Goal: Find specific page/section: Find specific page/section

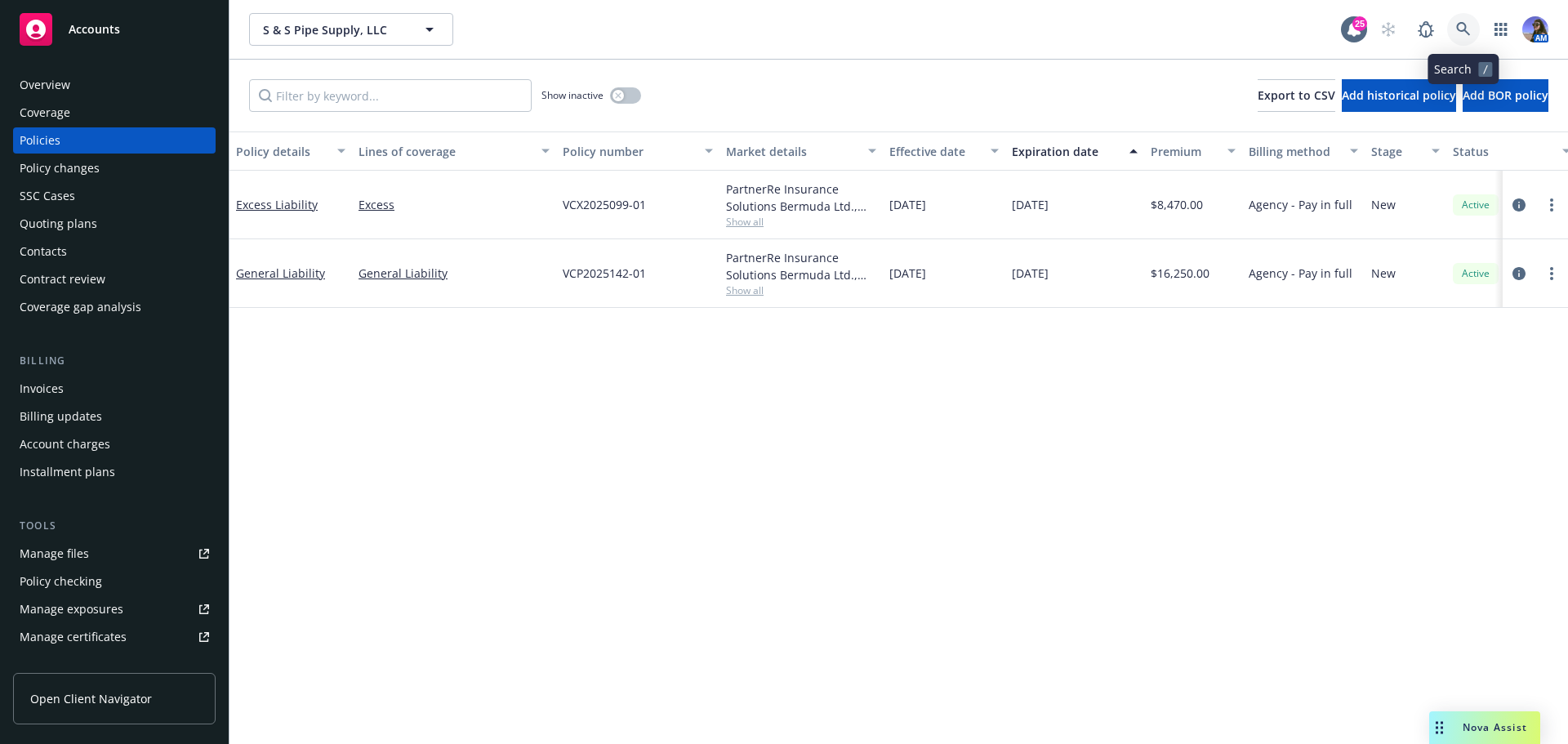
click at [1472, 27] on link at bounding box center [1463, 29] width 32 height 32
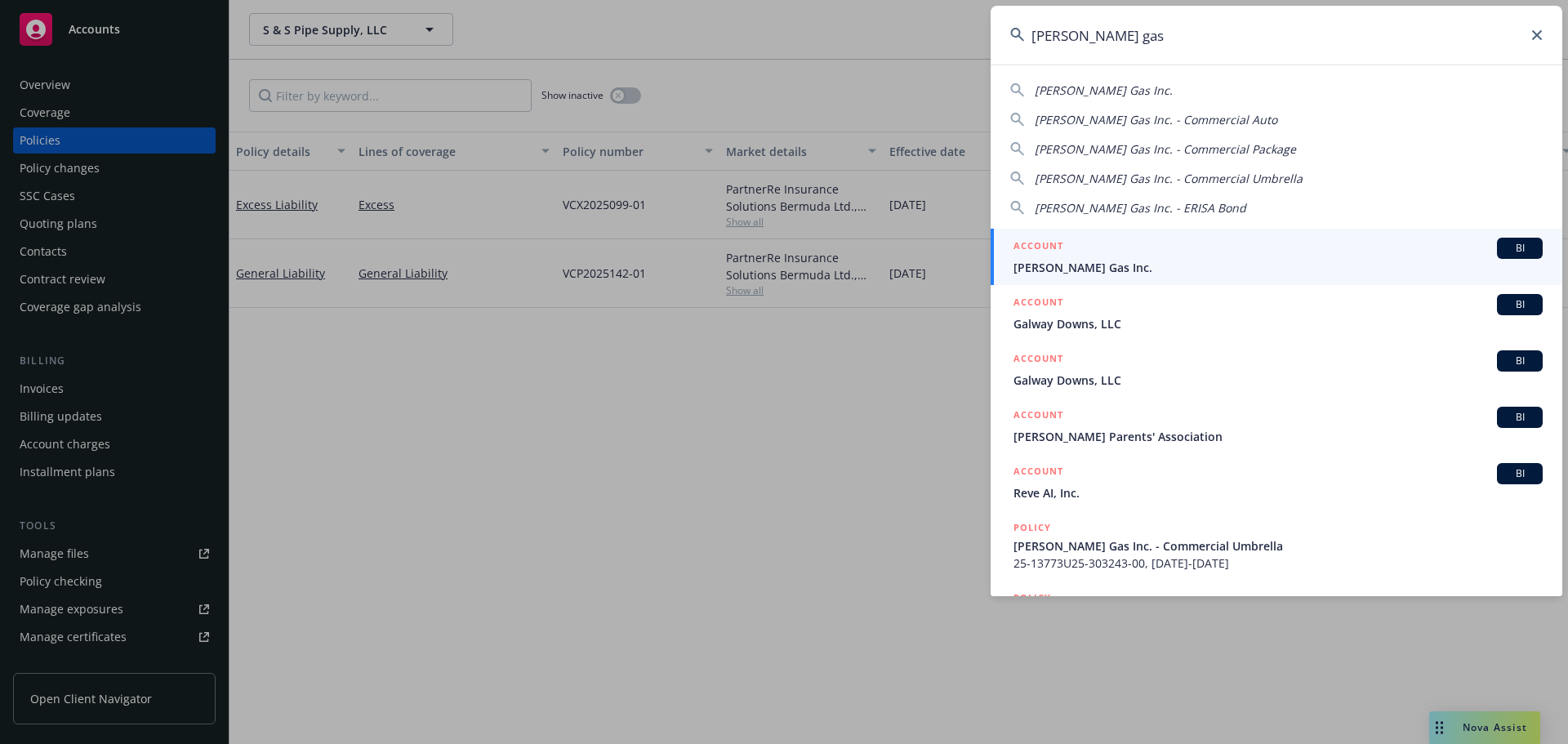
type input "[PERSON_NAME] gas"
click at [1053, 253] on h5 "ACCOUNT" at bounding box center [1038, 247] width 50 height 20
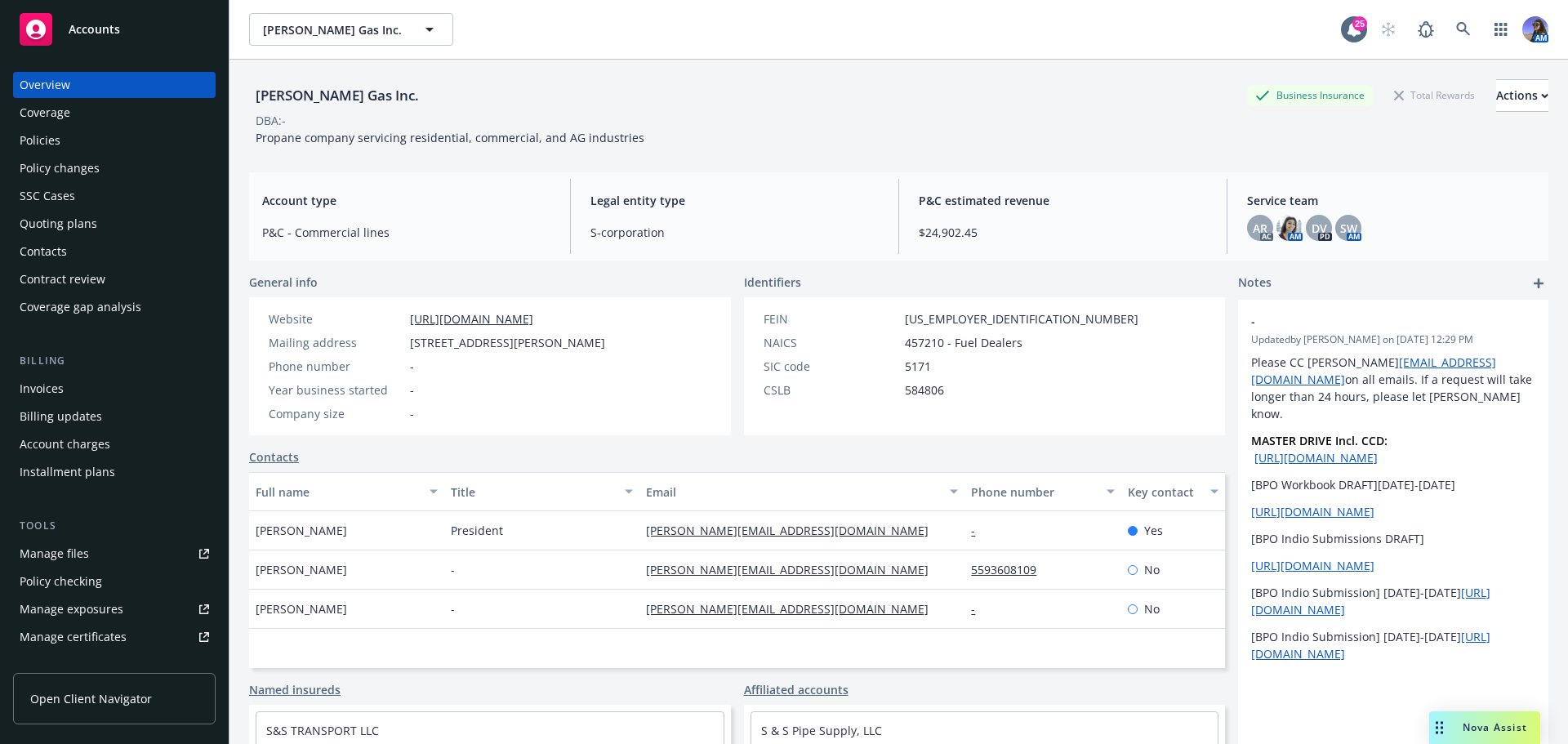
click at [97, 391] on div "Invoices" at bounding box center [115, 389] width 189 height 27
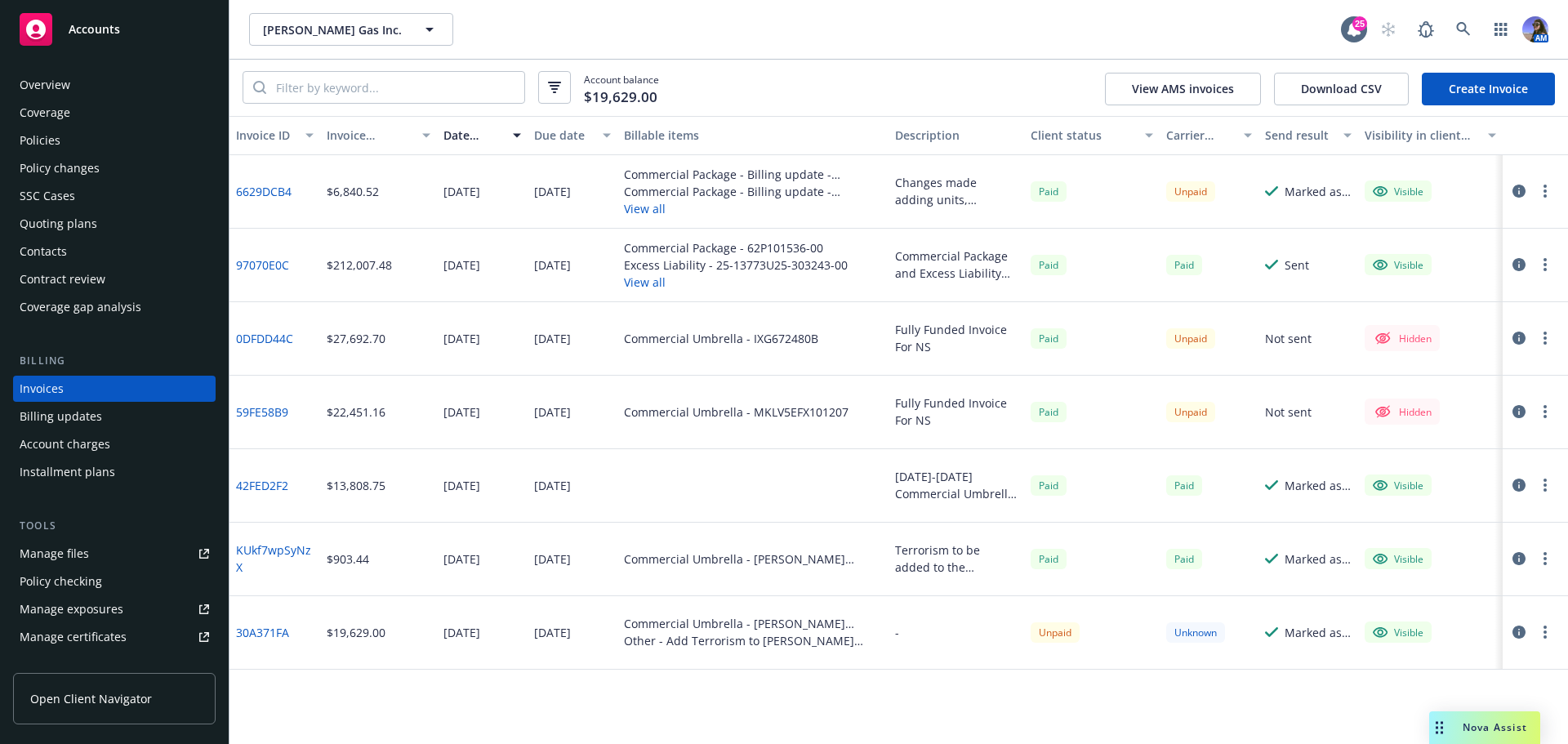
click at [1527, 190] on button "button" at bounding box center [1519, 190] width 20 height 20
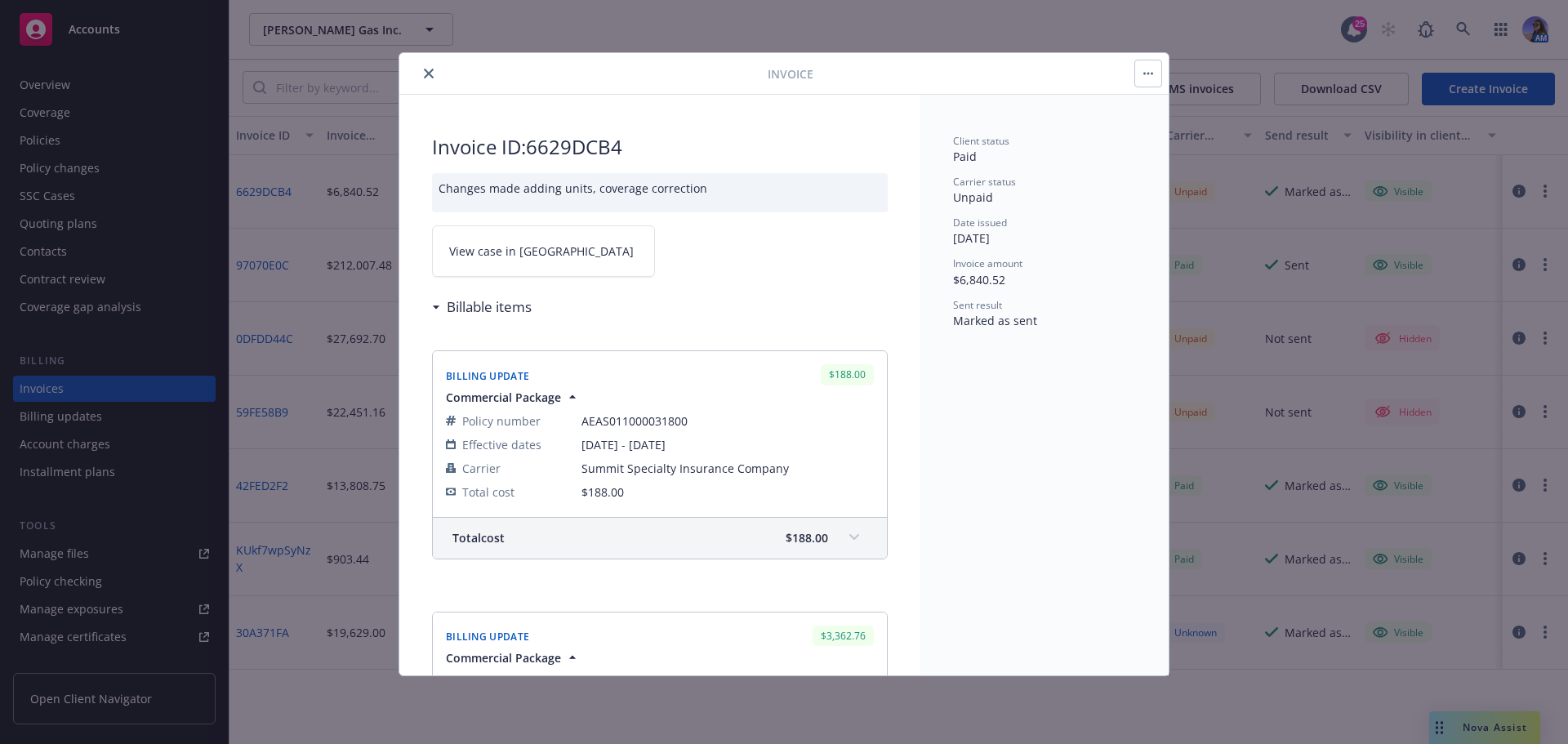
click at [622, 261] on link "View case in [GEOGRAPHIC_DATA]" at bounding box center [543, 251] width 223 height 51
